Goal: Task Accomplishment & Management: Use online tool/utility

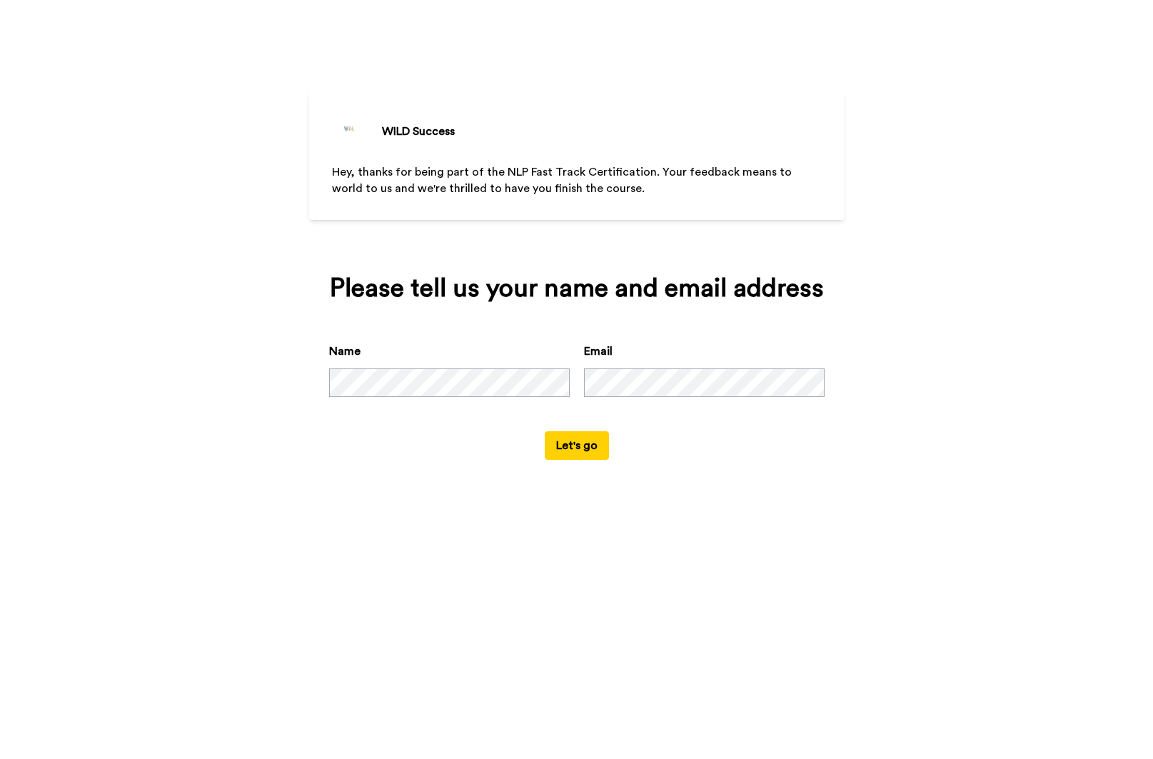
click at [575, 448] on button "Let's go" at bounding box center [577, 445] width 64 height 29
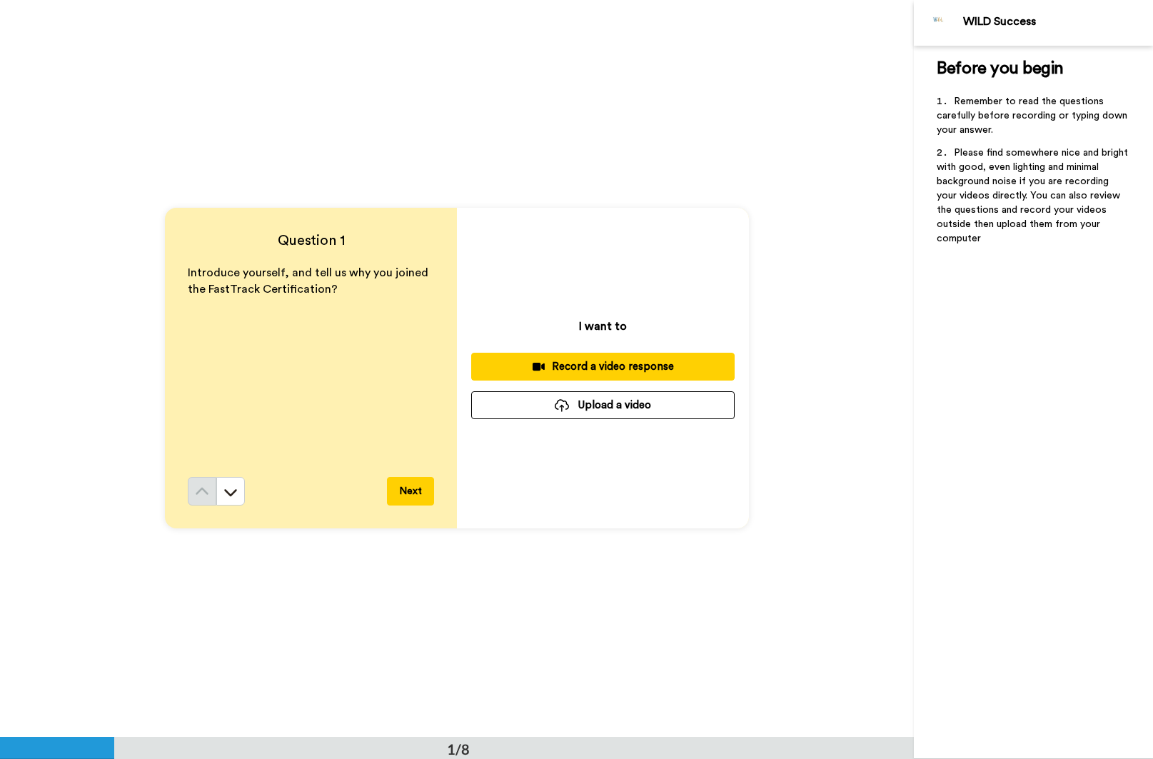
click at [592, 366] on div "Record a video response" at bounding box center [602, 366] width 241 height 15
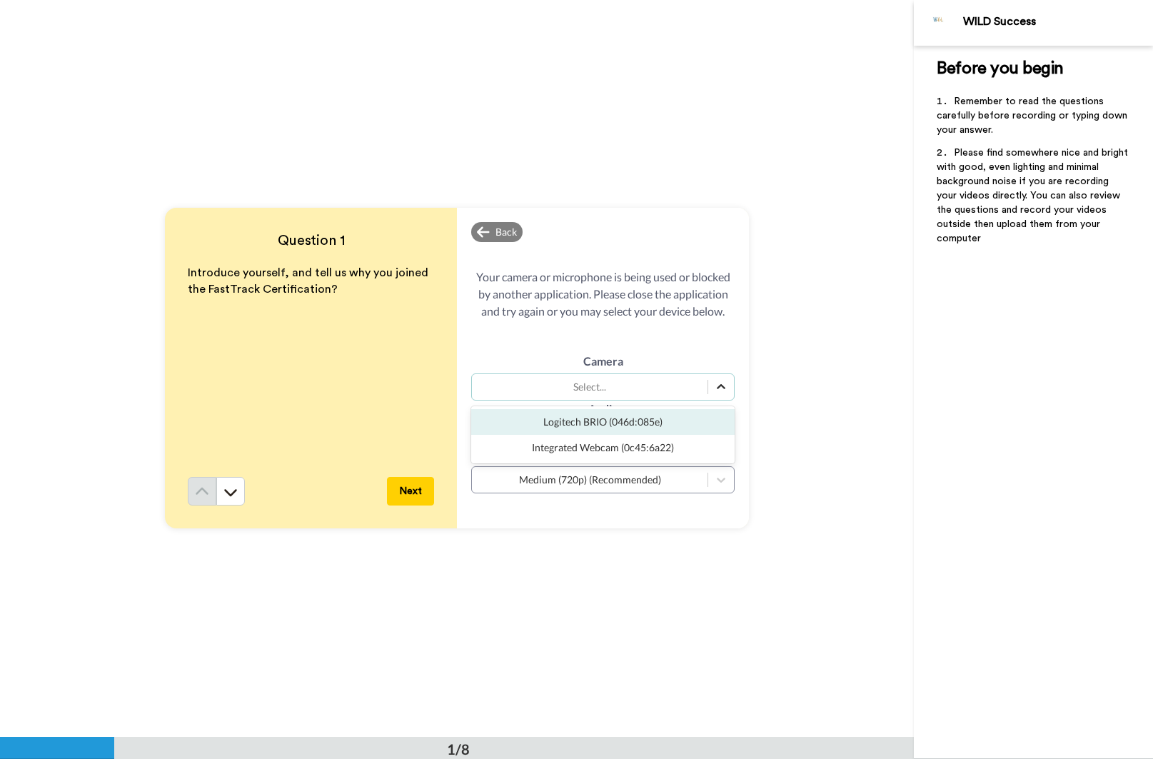
click at [718, 382] on icon at bounding box center [721, 387] width 14 height 14
click at [712, 421] on div "Logitech BRIO (046d:085e)" at bounding box center [602, 422] width 263 height 26
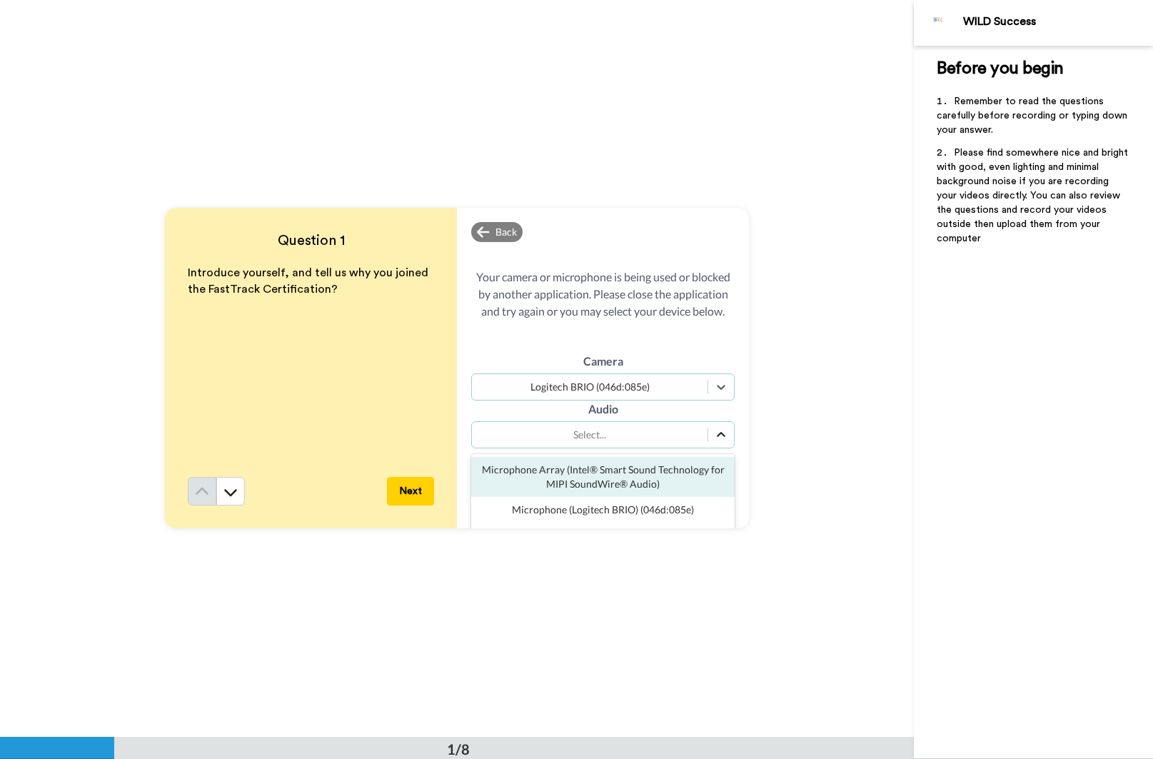
click at [718, 434] on icon at bounding box center [721, 435] width 14 height 14
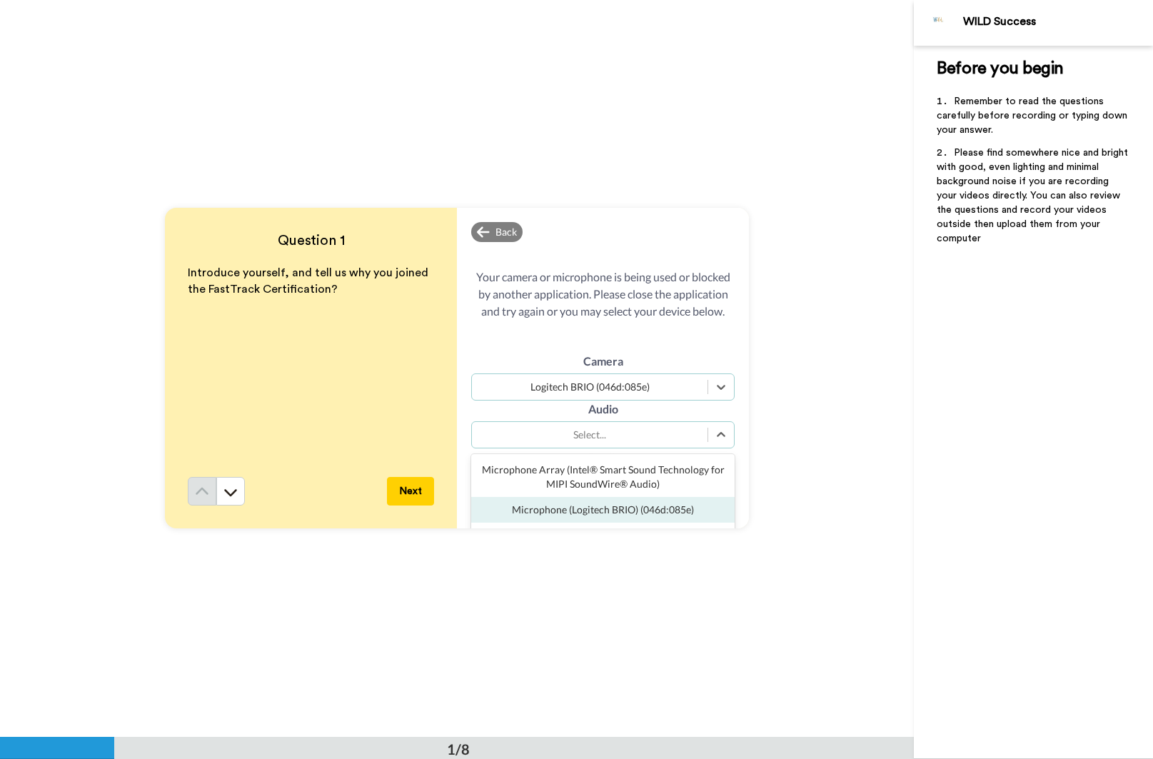
click at [683, 504] on div "Microphone (Logitech BRIO) (046d:085e)" at bounding box center [602, 510] width 263 height 26
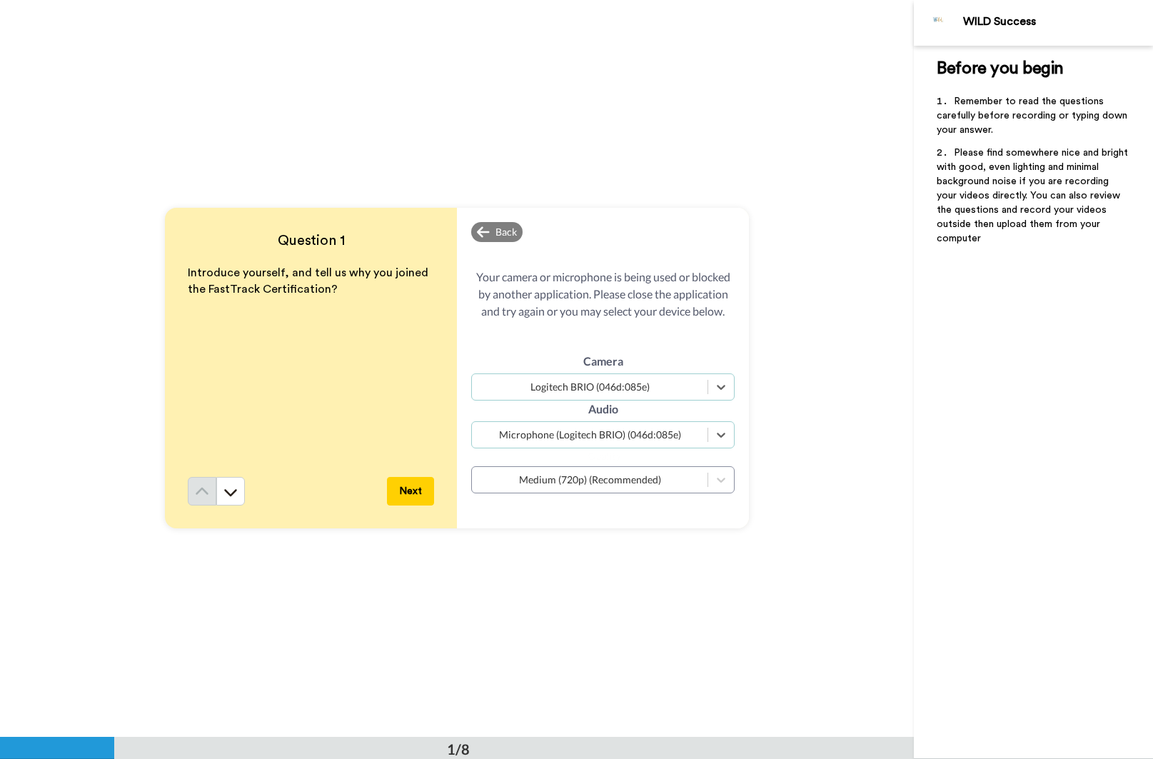
click at [413, 486] on button "Next" at bounding box center [410, 491] width 47 height 29
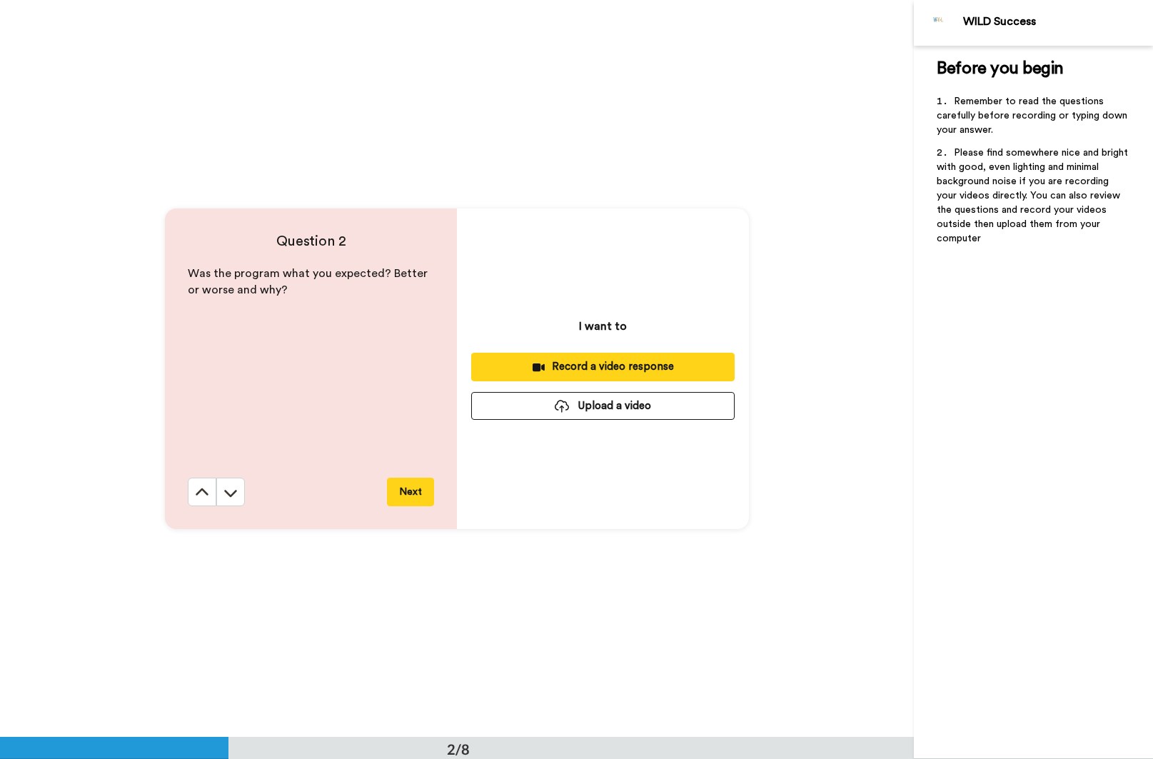
scroll to position [737, 0]
click at [195, 487] on icon at bounding box center [202, 492] width 14 height 14
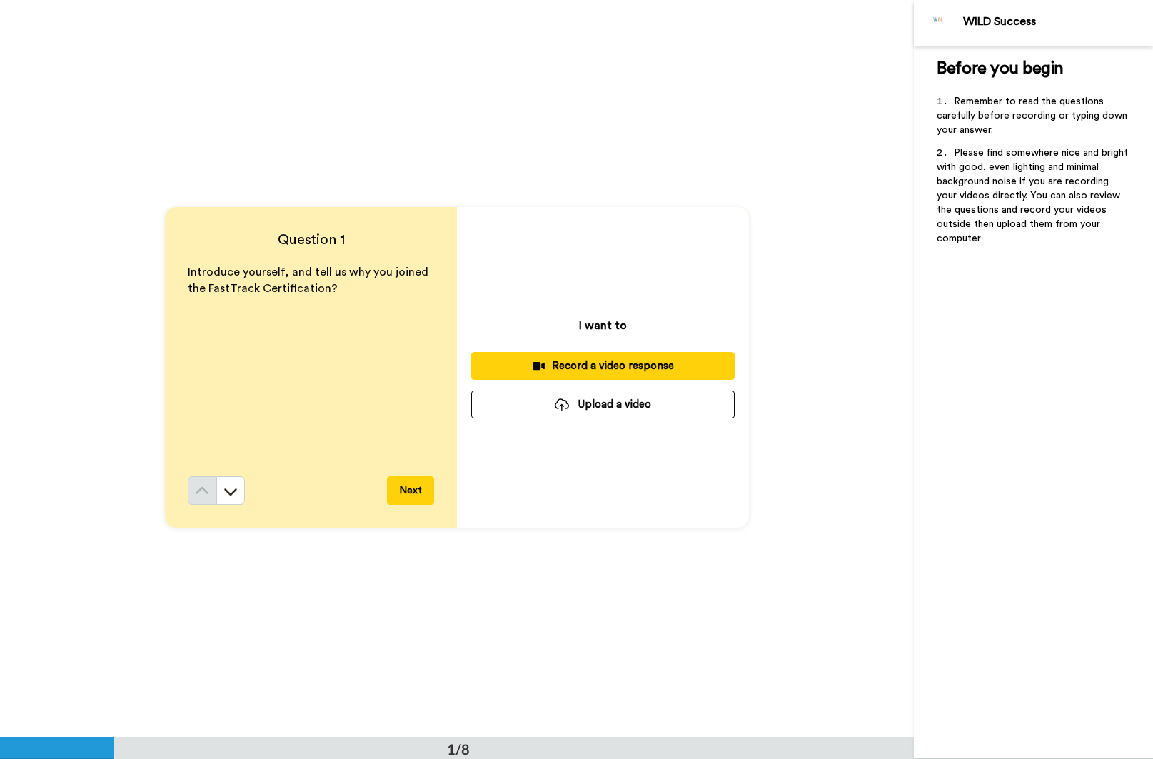
scroll to position [0, 0]
click at [622, 368] on div "Record a video response" at bounding box center [602, 366] width 241 height 15
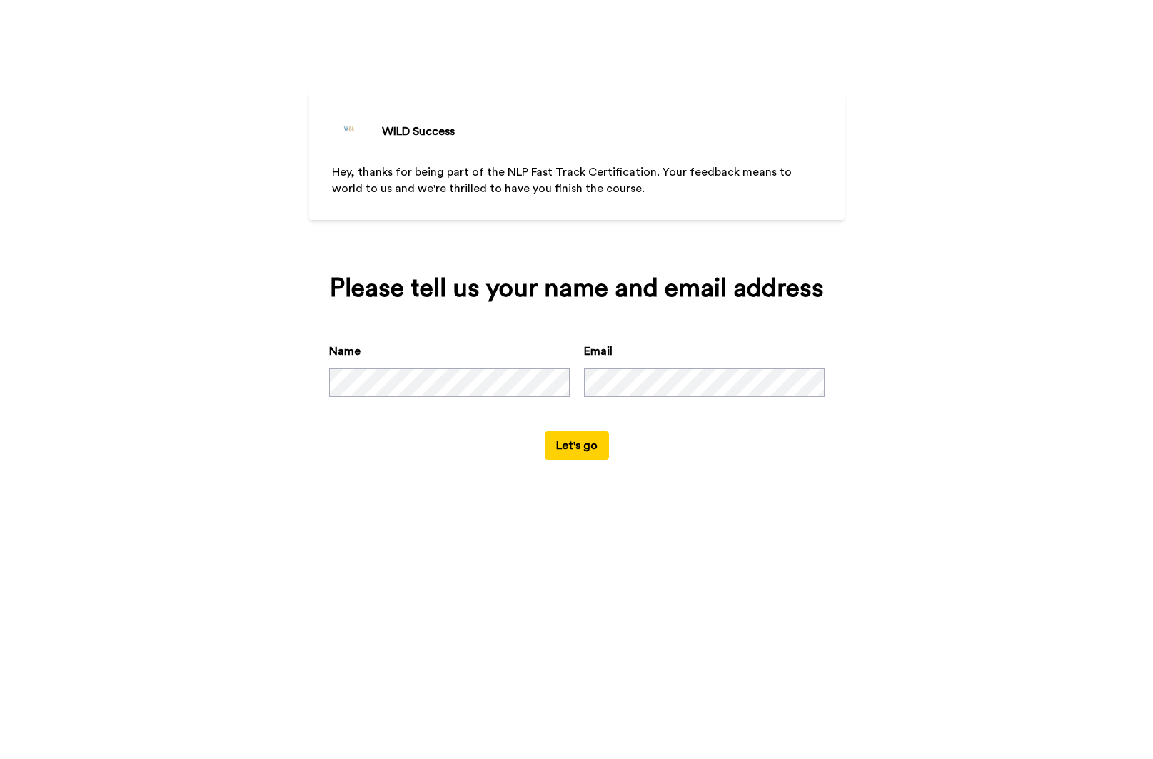
click at [287, 583] on div "WILD Success Hey, thanks for being part of the NLP Fast Track Certification. Yo…" at bounding box center [576, 379] width 1153 height 759
